Goal: Task Accomplishment & Management: Complete application form

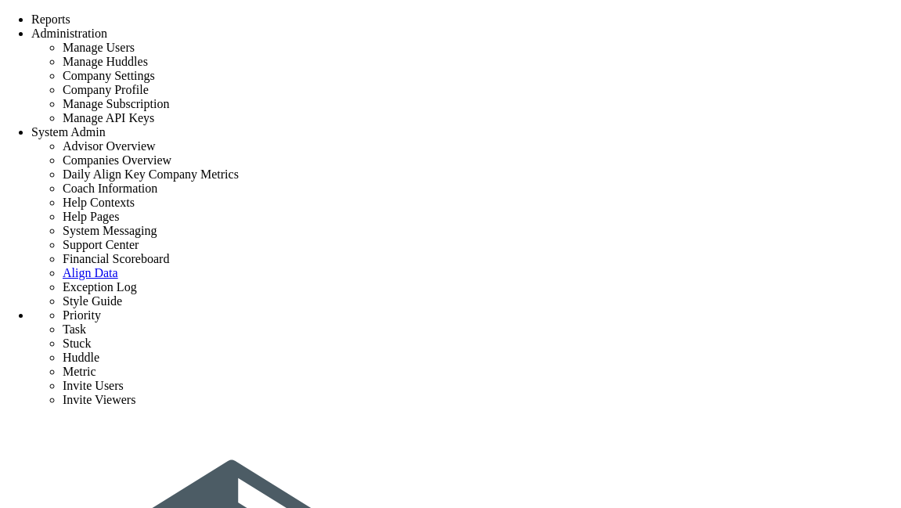
click at [555, 333] on span "+ Invite user "dhoni" via email" at bounding box center [564, 326] width 144 height 13
type input "dhoni"
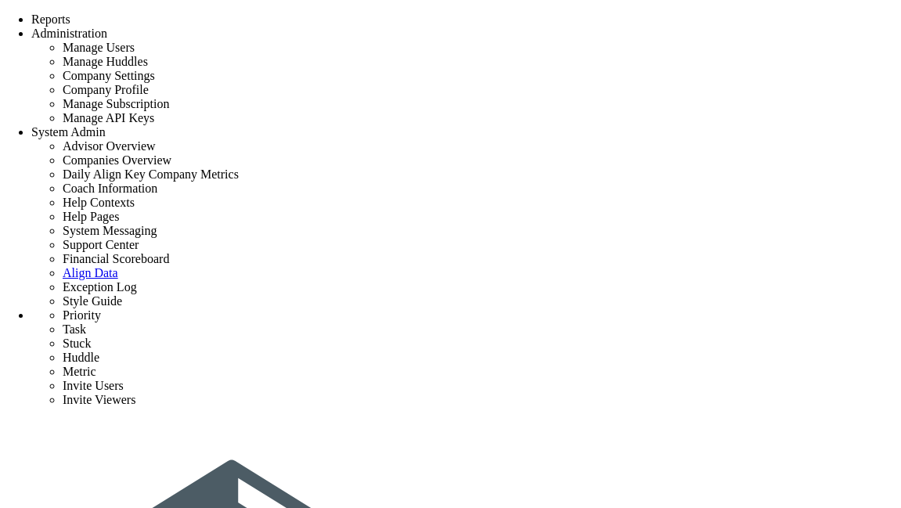
type input "dhoni@gmail.com"
type input "undefined"
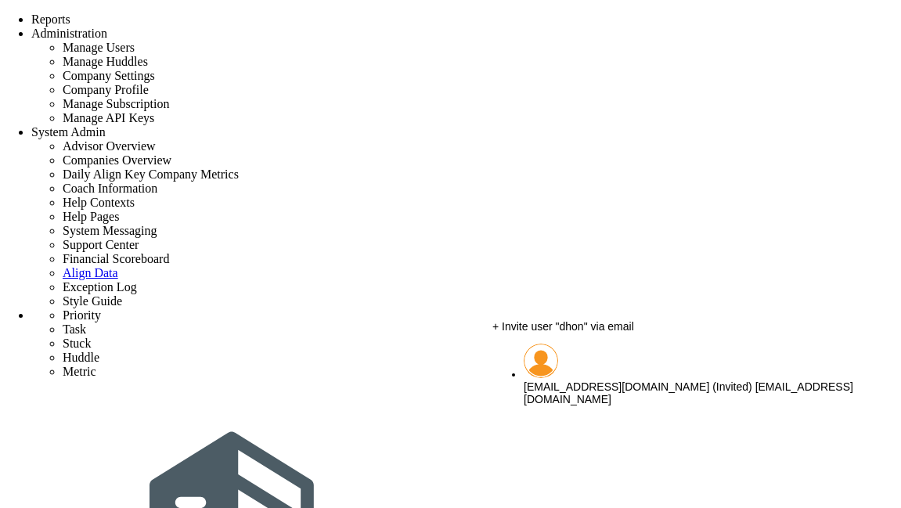
type input "dhon"
